Goal: Information Seeking & Learning: Learn about a topic

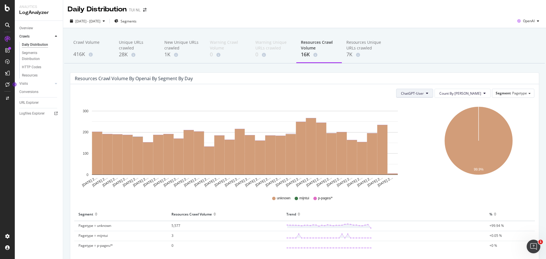
click at [433, 94] on button "ChatGPT-User" at bounding box center [414, 93] width 37 height 9
click at [433, 113] on span "GPTBot" at bounding box center [430, 115] width 24 height 5
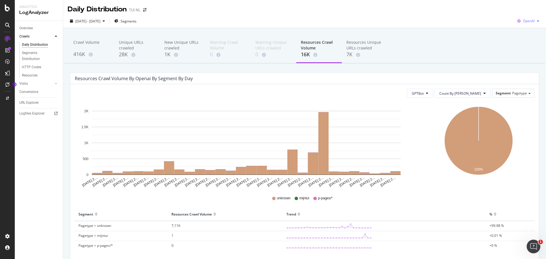
click at [526, 19] on span "OpenAI" at bounding box center [529, 20] width 12 height 5
click at [525, 63] on span "Other AI Bots" at bounding box center [527, 63] width 21 height 5
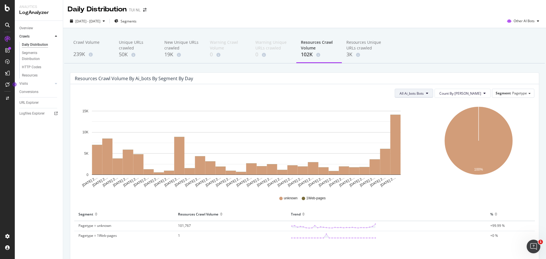
click at [423, 93] on span "All Ai_bots Bots" at bounding box center [411, 93] width 24 height 5
click at [436, 128] on span "ClaudeBot" at bounding box center [432, 128] width 32 height 5
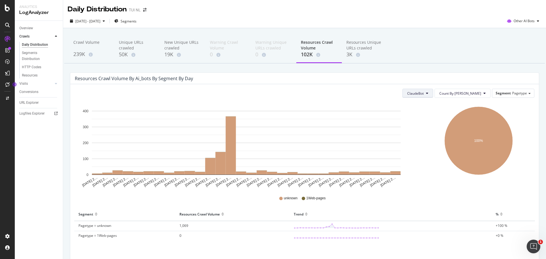
click at [423, 95] on span "ClaudeBot" at bounding box center [415, 93] width 16 height 5
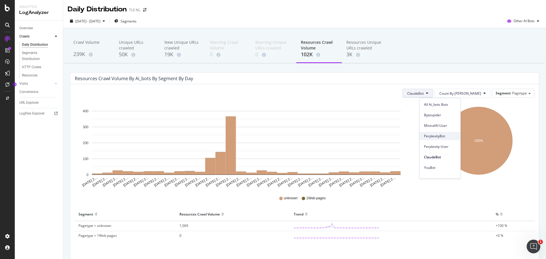
click at [440, 137] on span "PerplexityBot" at bounding box center [440, 136] width 32 height 5
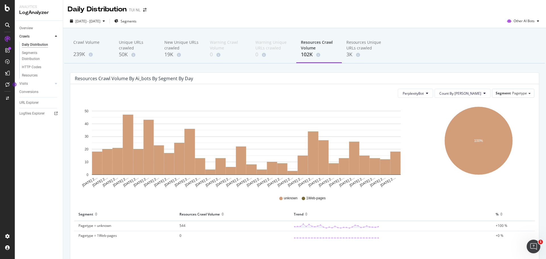
click at [417, 66] on div "Crawl Volume 239K Unique URLs crawled 50K New Unique URLs crawled 19K Warning C…" at bounding box center [304, 157] width 482 height 258
click at [100, 20] on span "[DATE] - [DATE]" at bounding box center [87, 21] width 25 height 5
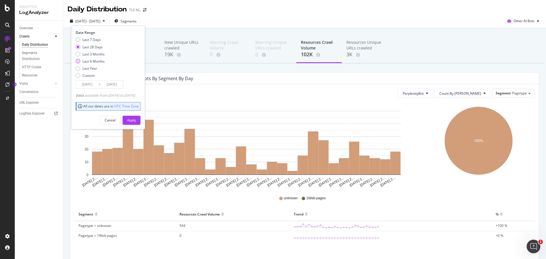
click at [95, 61] on div "Last 6 Months" at bounding box center [93, 61] width 22 height 5
type input "[DATE]"
click at [136, 119] on div "Apply" at bounding box center [131, 120] width 9 height 5
